Goal: Information Seeking & Learning: Get advice/opinions

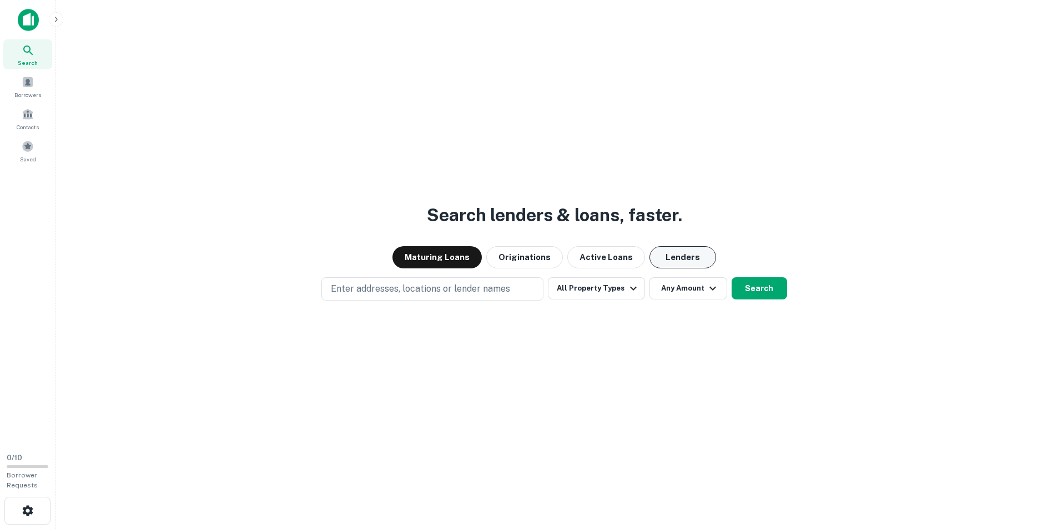
click at [676, 257] on button "Lenders" at bounding box center [682, 257] width 67 height 22
click at [34, 124] on span "Contacts" at bounding box center [28, 127] width 22 height 9
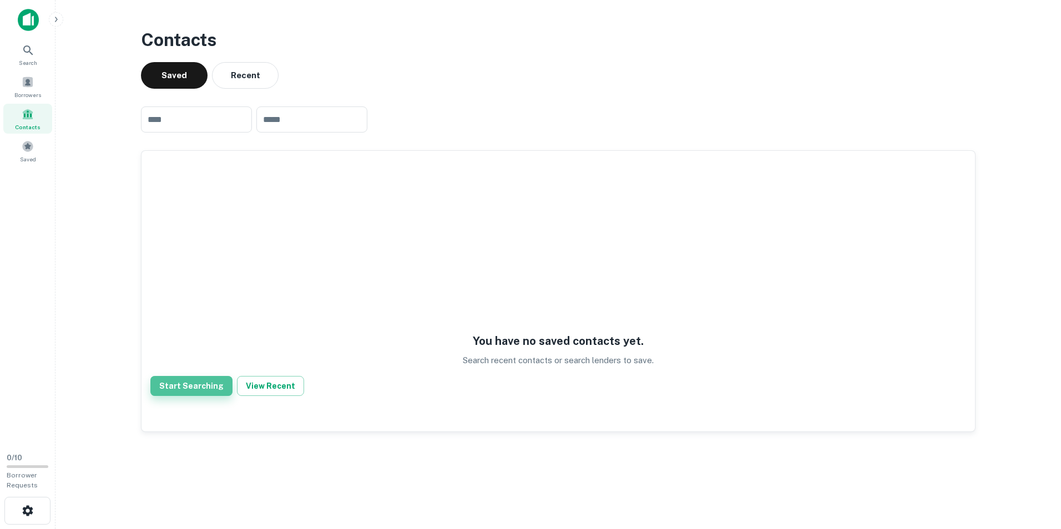
click at [201, 385] on button "Start Searching" at bounding box center [191, 386] width 82 height 20
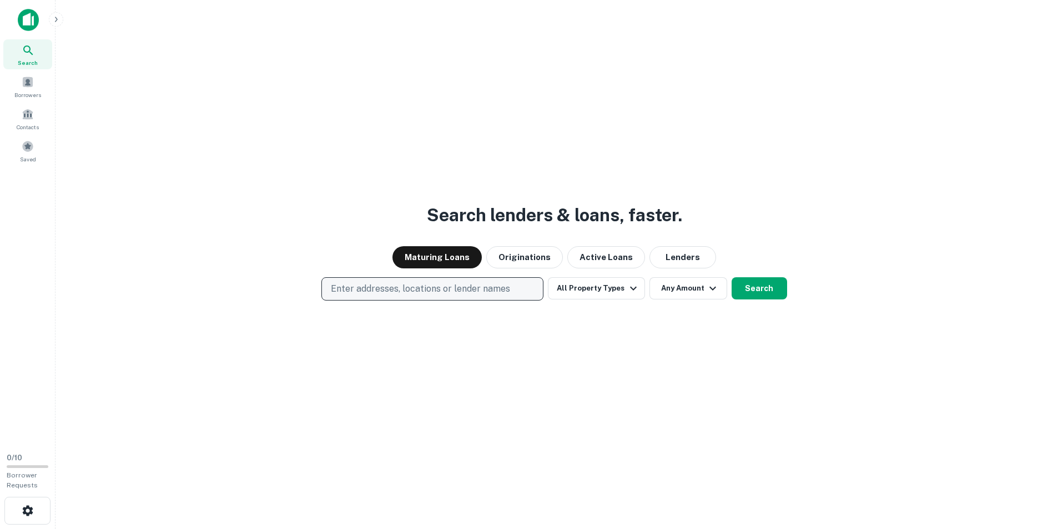
click at [427, 290] on p "Enter addresses, locations or lender names" at bounding box center [420, 288] width 179 height 13
type input "*"
type input "**********"
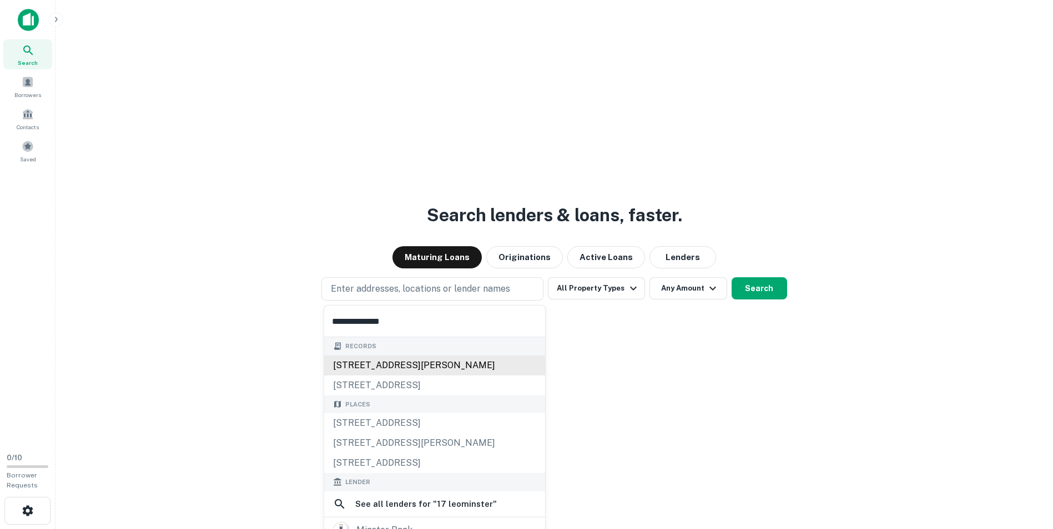
click at [416, 363] on div "[STREET_ADDRESS][PERSON_NAME]" at bounding box center [434, 366] width 221 height 20
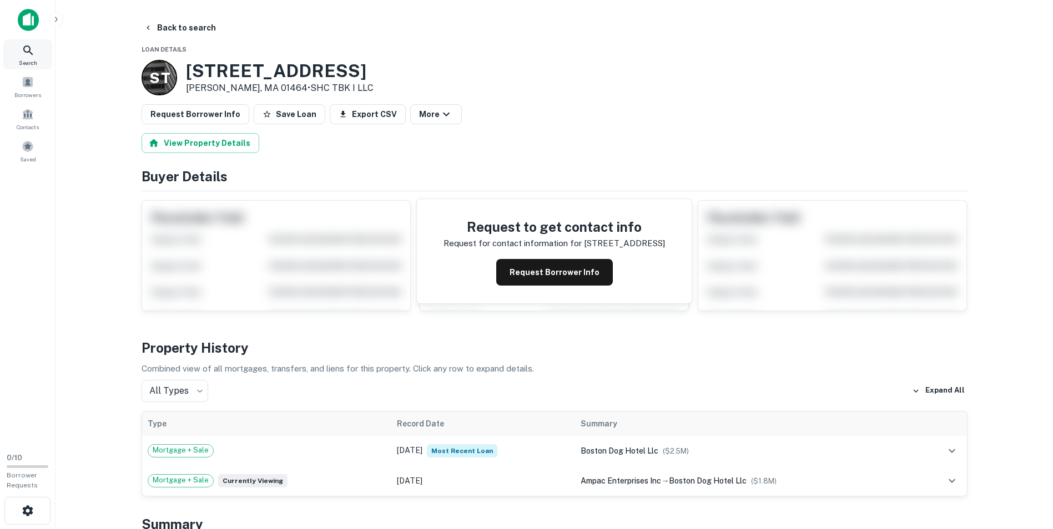
click at [23, 46] on icon at bounding box center [28, 50] width 13 height 13
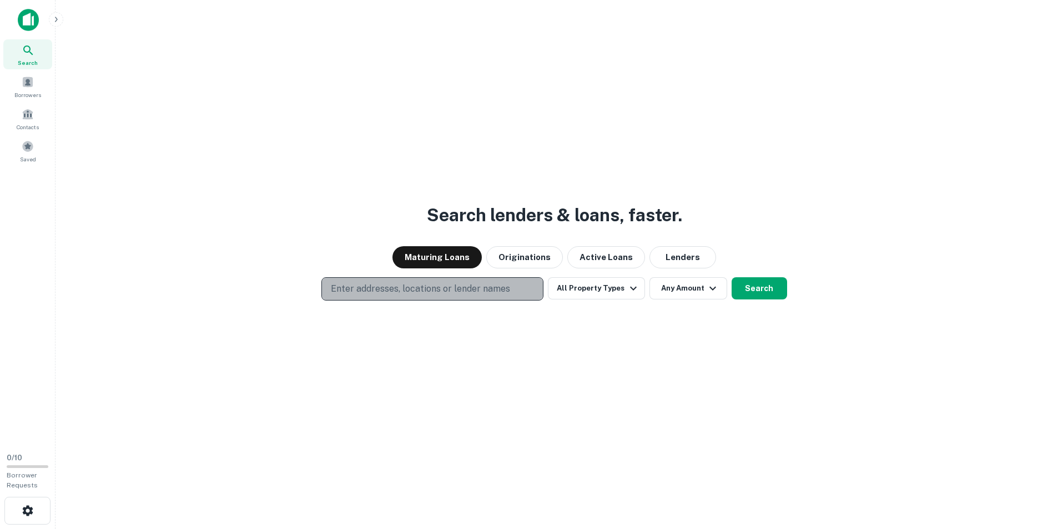
drag, startPoint x: 469, startPoint y: 286, endPoint x: 477, endPoint y: 284, distance: 7.5
click at [471, 286] on p "Enter addresses, locations or lender names" at bounding box center [420, 288] width 179 height 13
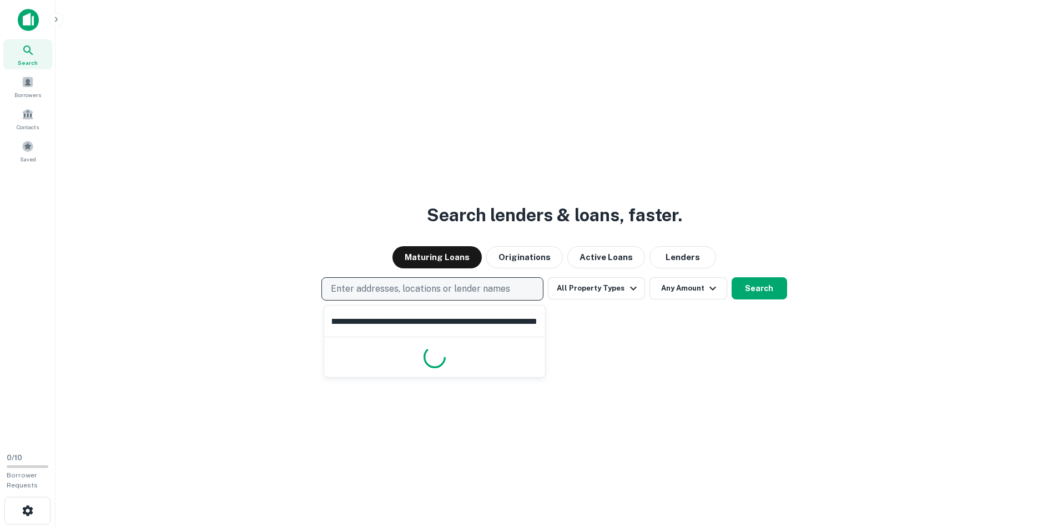
scroll to position [0, 336]
type input "**********"
click at [425, 329] on input "**********" at bounding box center [434, 321] width 221 height 31
click at [426, 329] on input "**********" at bounding box center [434, 321] width 221 height 31
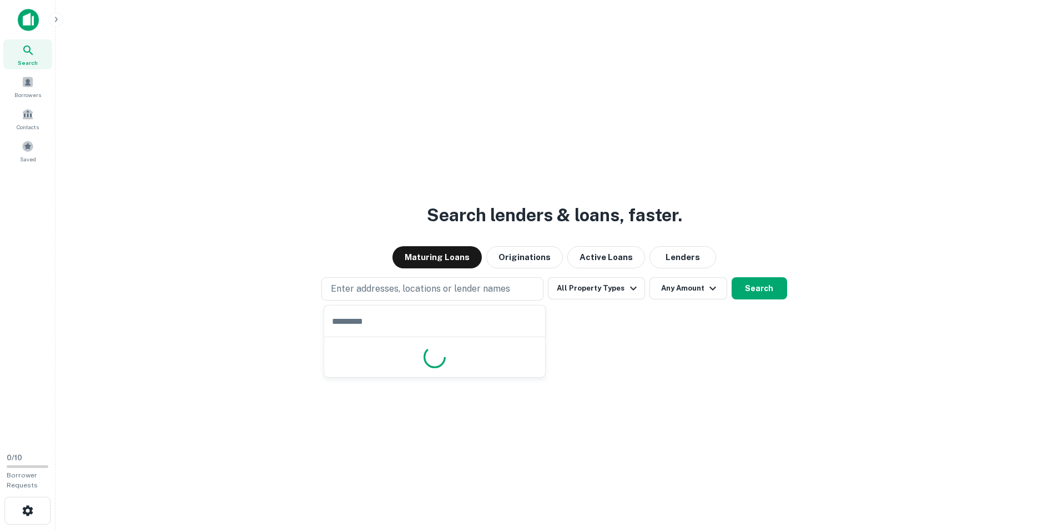
scroll to position [0, 0]
click at [24, 22] on img at bounding box center [28, 20] width 21 height 22
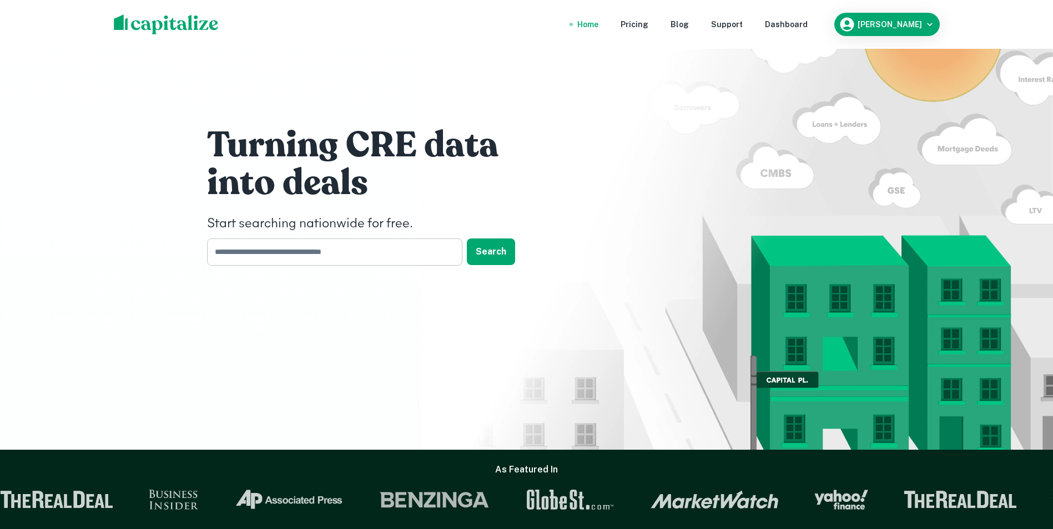
click at [433, 252] on input "text" at bounding box center [331, 252] width 248 height 27
click at [488, 254] on button "Search" at bounding box center [491, 252] width 48 height 27
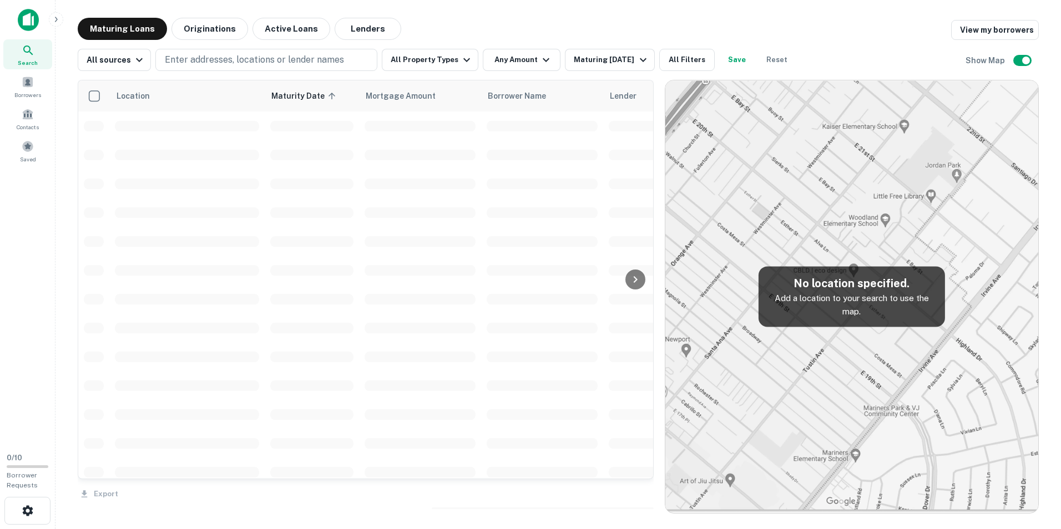
click at [28, 28] on img at bounding box center [28, 20] width 21 height 22
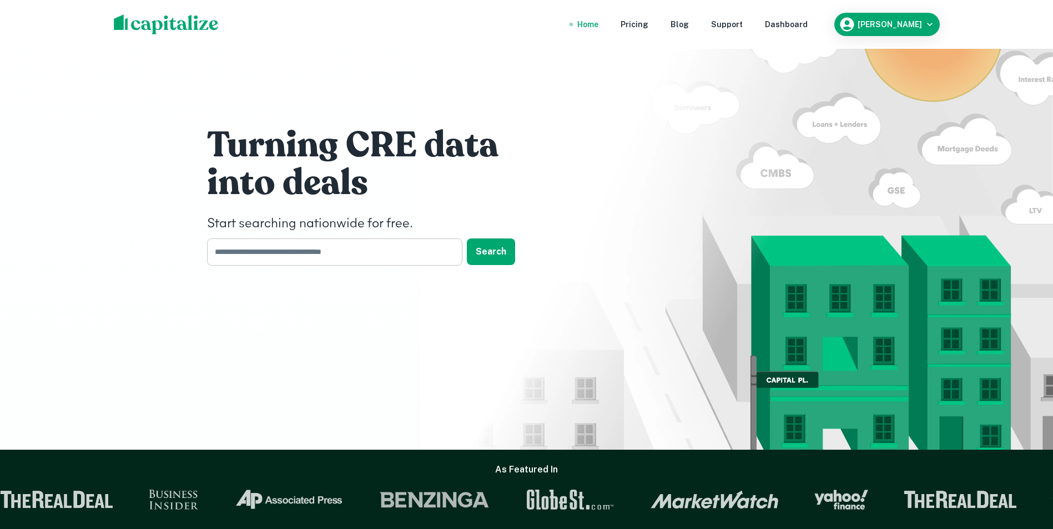
click at [302, 254] on input "text" at bounding box center [331, 252] width 248 height 27
paste input "**********"
type input "**********"
click at [510, 253] on button "Search" at bounding box center [491, 252] width 48 height 27
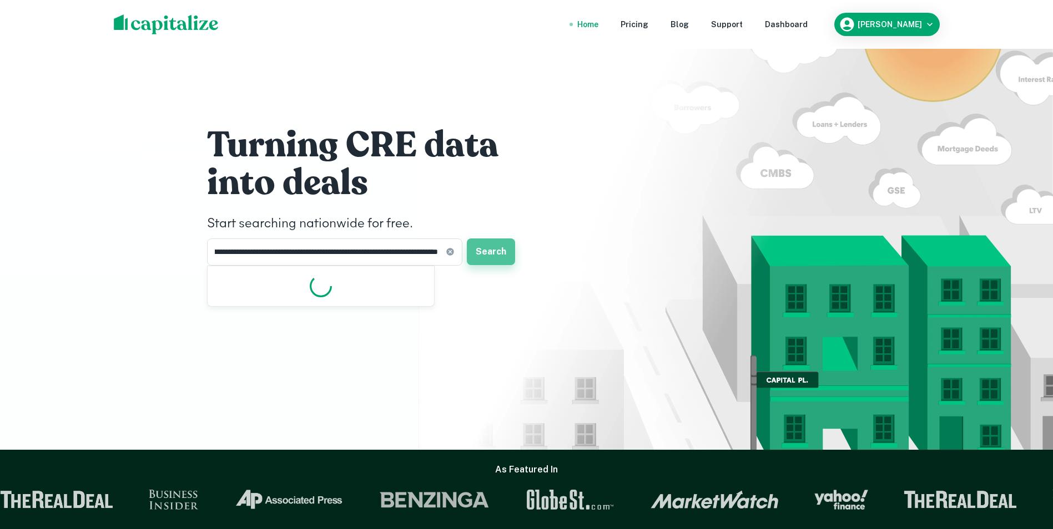
scroll to position [0, 0]
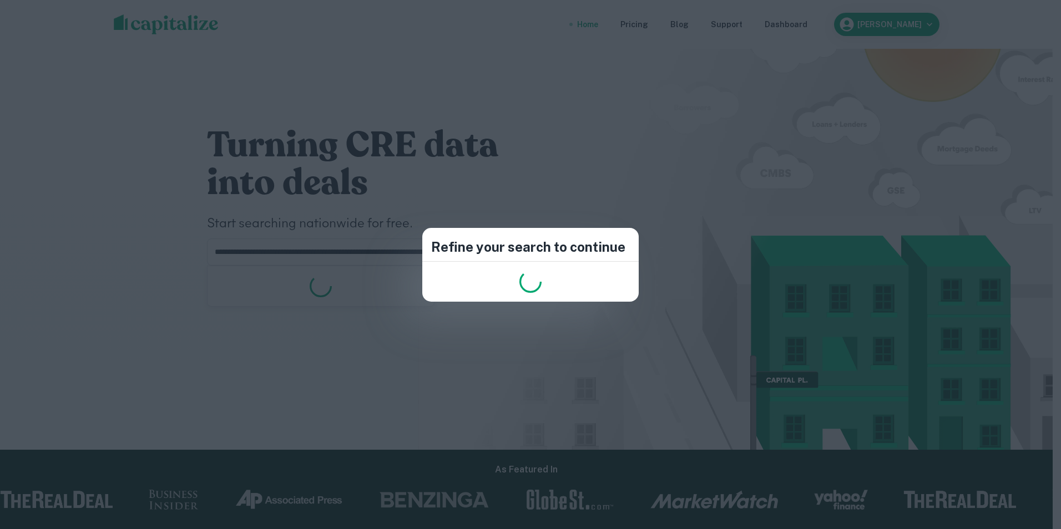
click at [569, 194] on div "Refine your search to continue" at bounding box center [530, 264] width 1061 height 529
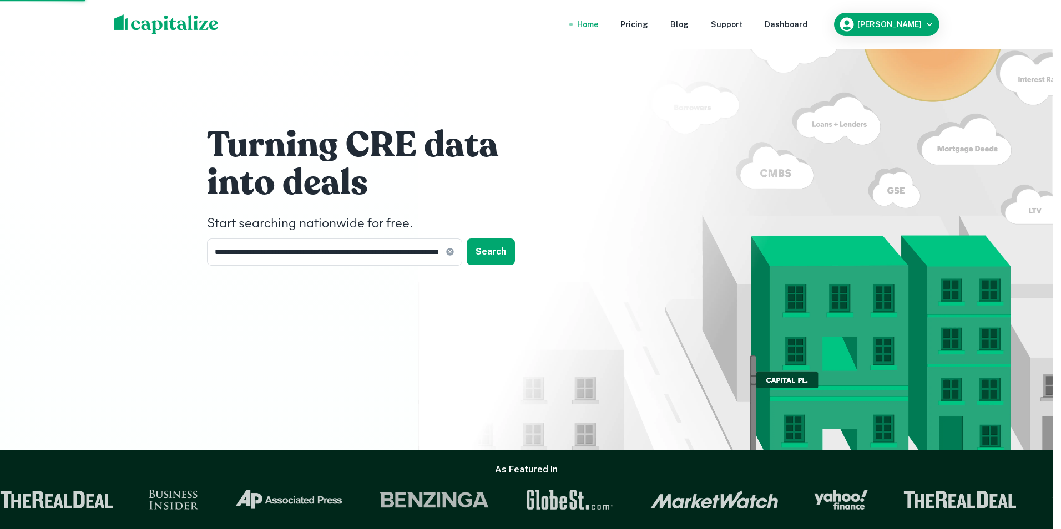
click at [575, 199] on div "Refine your search to continue" at bounding box center [530, 264] width 1061 height 529
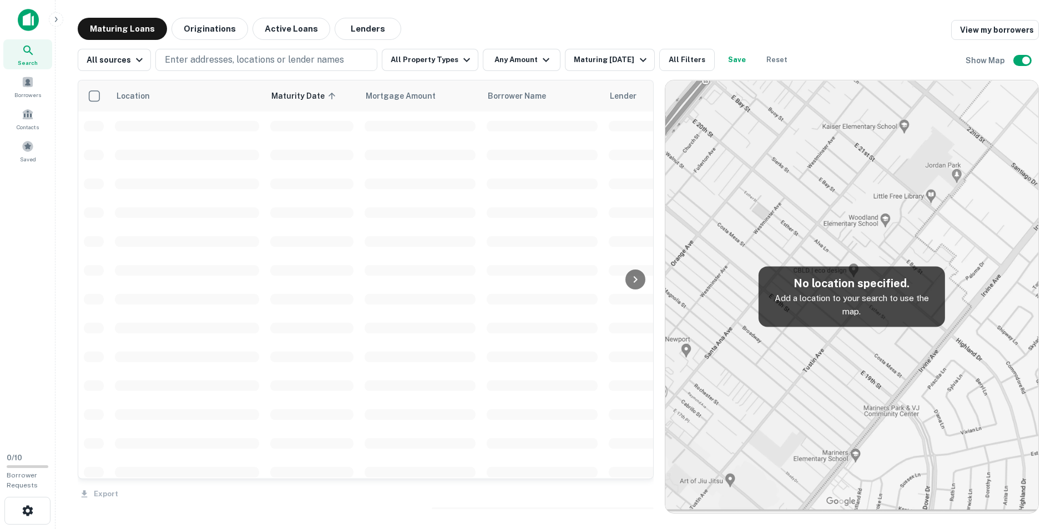
click at [26, 23] on img at bounding box center [28, 20] width 21 height 22
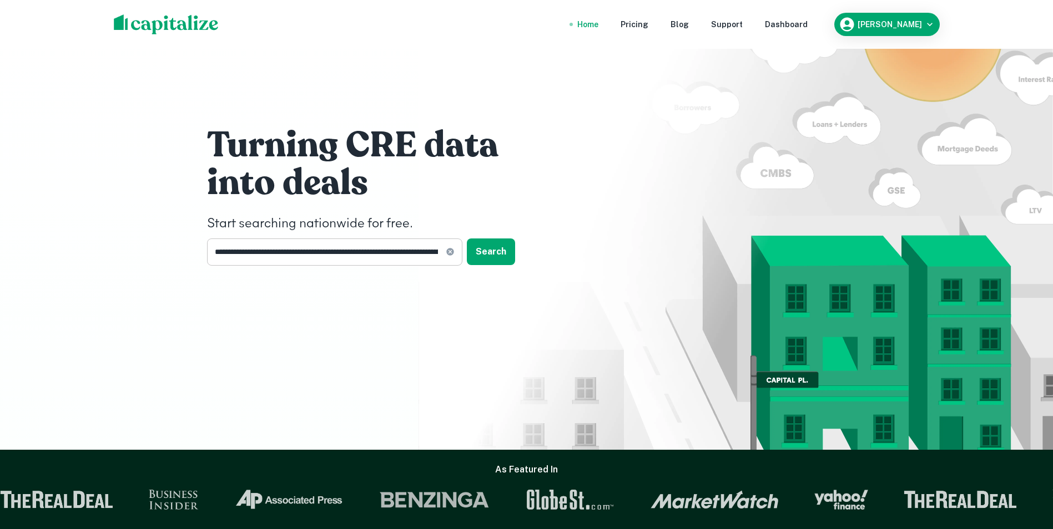
click at [448, 251] on icon at bounding box center [450, 252] width 9 height 9
click at [428, 317] on div "Turning CRE data into deals Start searching nationwide for free. ​ Search" at bounding box center [527, 198] width 666 height 397
click at [392, 265] on input "text" at bounding box center [331, 252] width 248 height 27
click at [243, 249] on input "text" at bounding box center [331, 252] width 248 height 27
type input "**********"
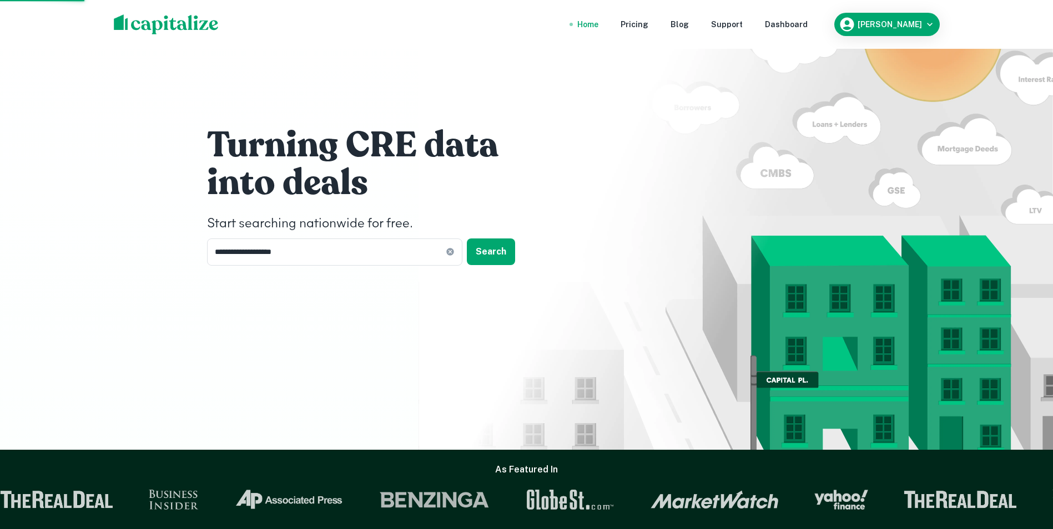
drag, startPoint x: 258, startPoint y: 294, endPoint x: 248, endPoint y: 297, distance: 9.8
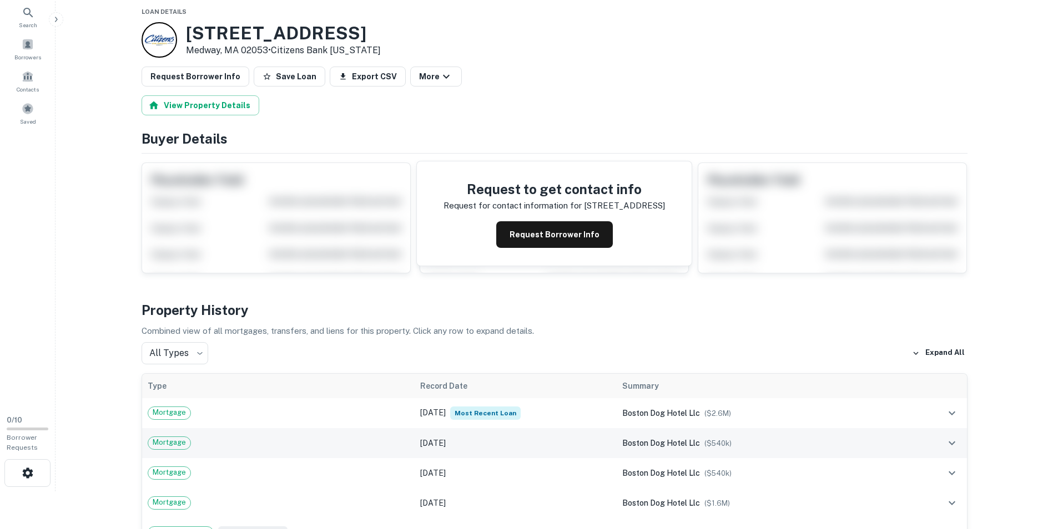
scroll to position [111, 0]
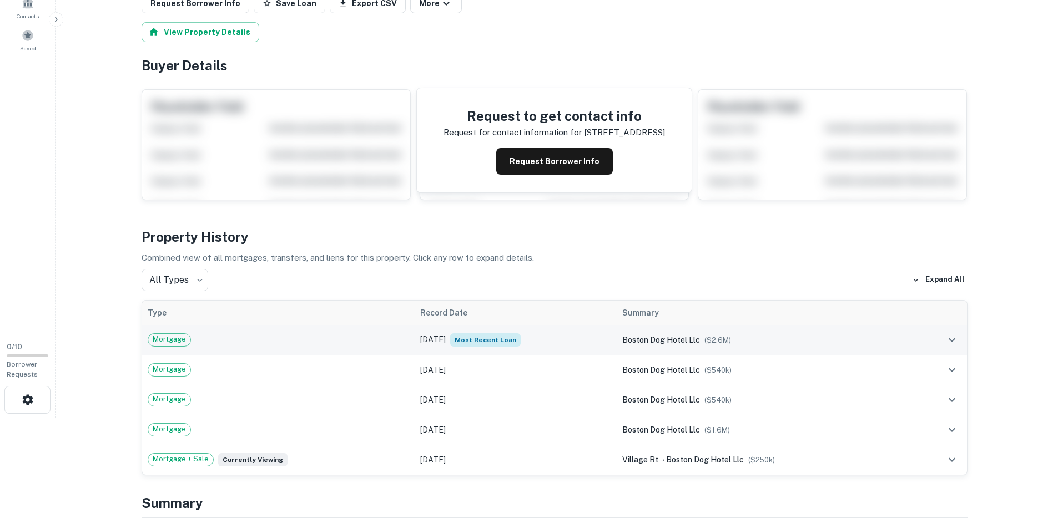
click at [952, 340] on icon "expand row" at bounding box center [951, 340] width 13 height 13
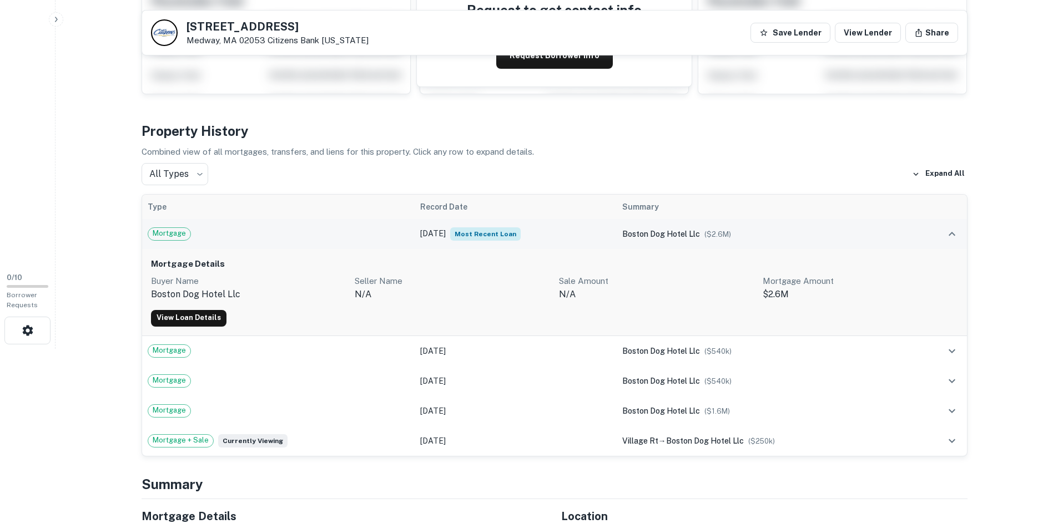
scroll to position [0, 0]
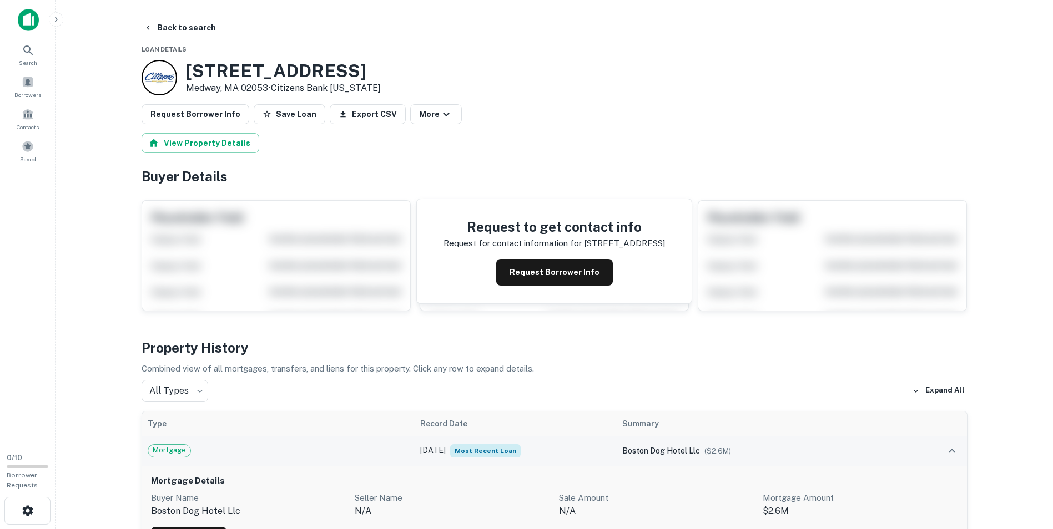
click at [23, 38] on div at bounding box center [27, 24] width 55 height 31
click at [26, 48] on icon at bounding box center [28, 50] width 13 height 13
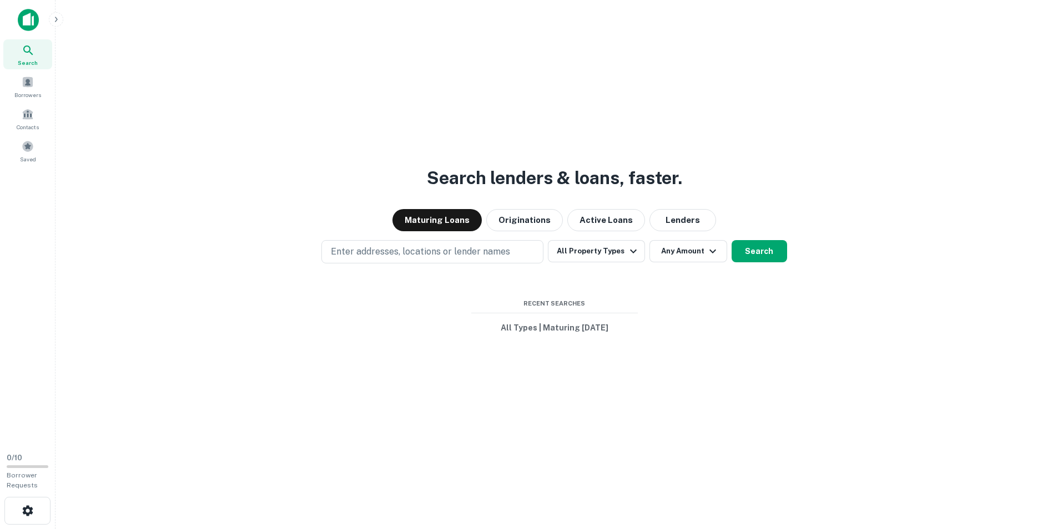
click at [355, 253] on p "Enter addresses, locations or lender names" at bounding box center [420, 251] width 179 height 13
type input "**********"
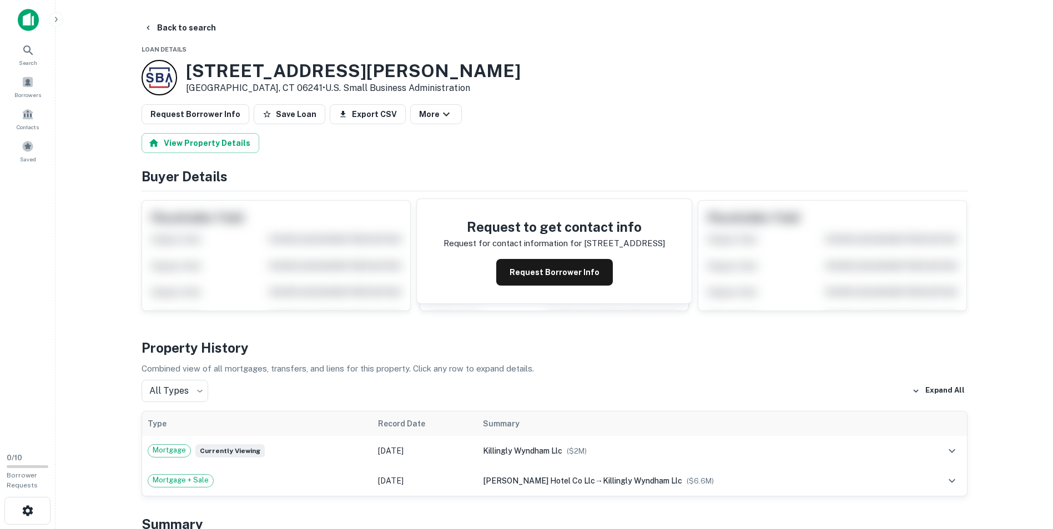
click at [21, 11] on img at bounding box center [28, 20] width 21 height 22
